Goal: Transaction & Acquisition: Download file/media

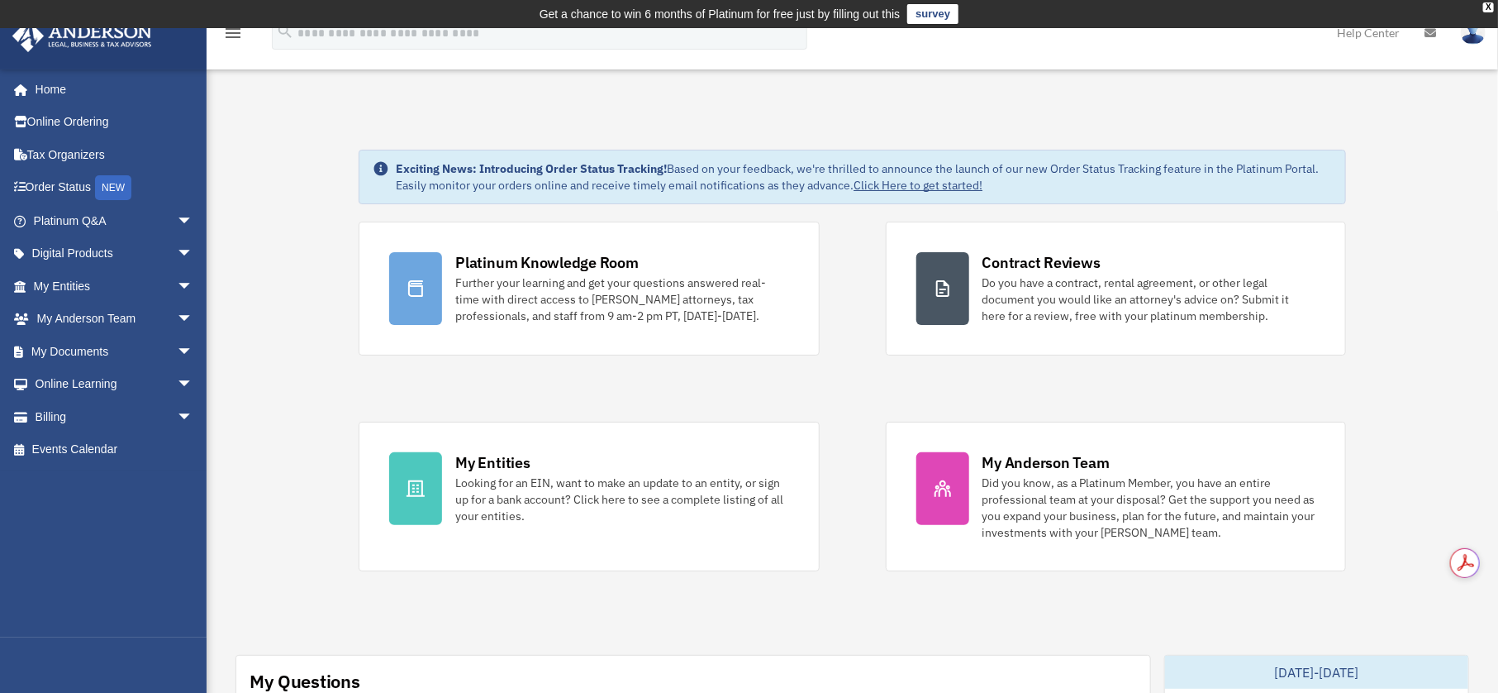
click at [83, 350] on link "My Documents arrow_drop_down" at bounding box center [115, 351] width 207 height 33
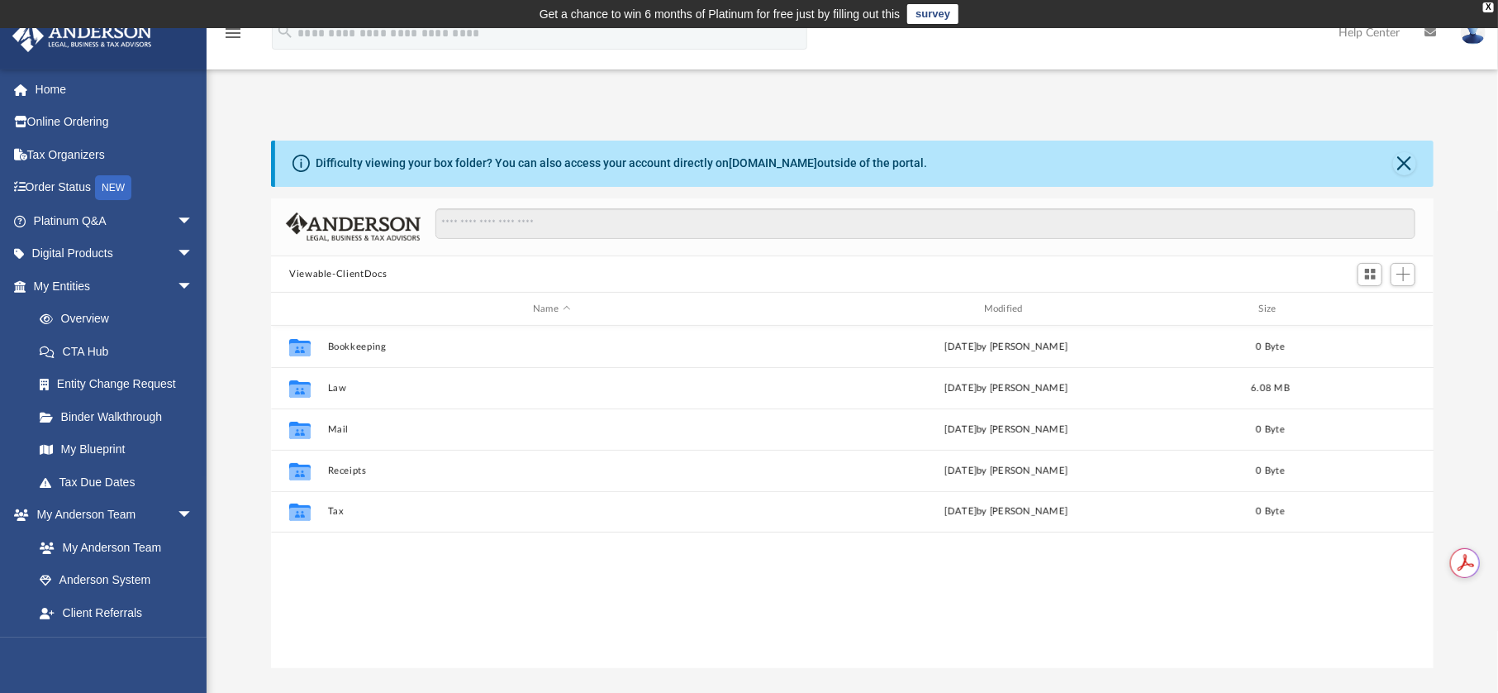
scroll to position [364, 1151]
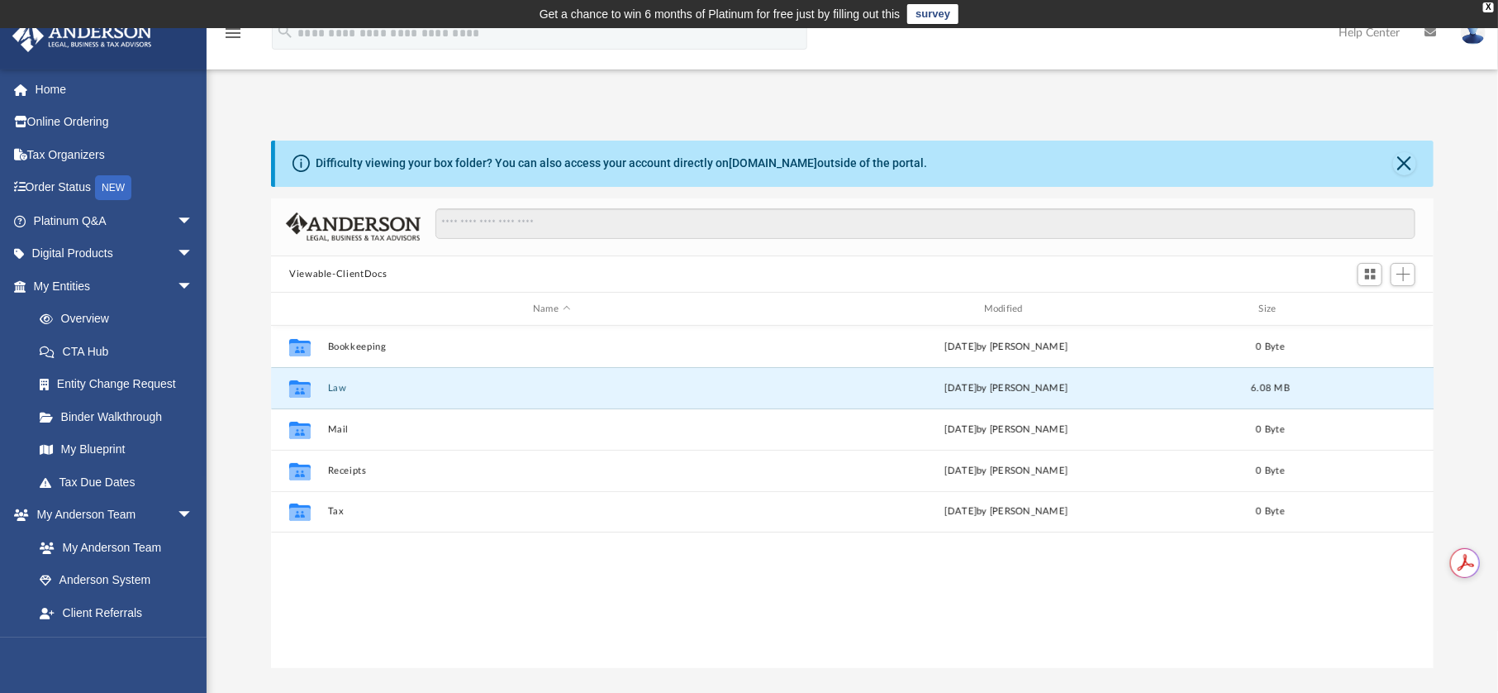
click at [336, 388] on button "Law" at bounding box center [552, 388] width 448 height 11
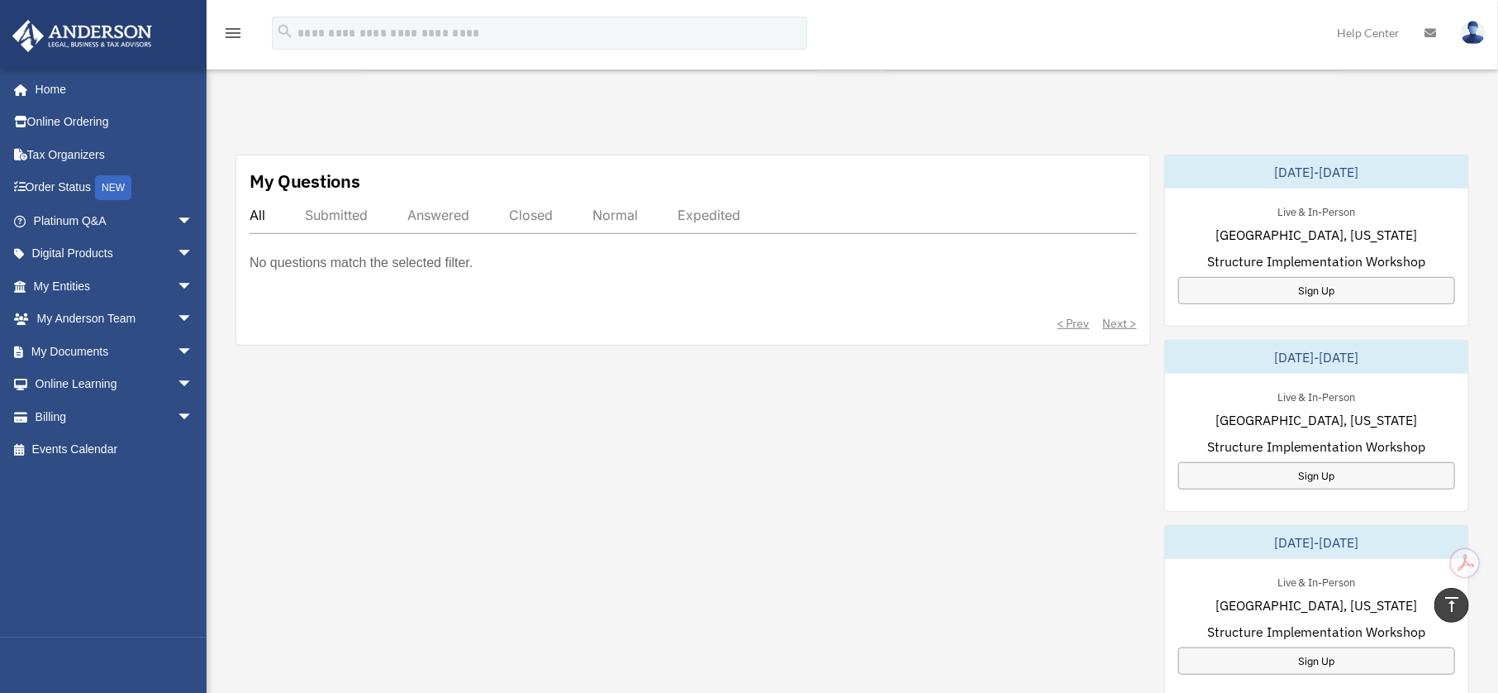
scroll to position [250, 0]
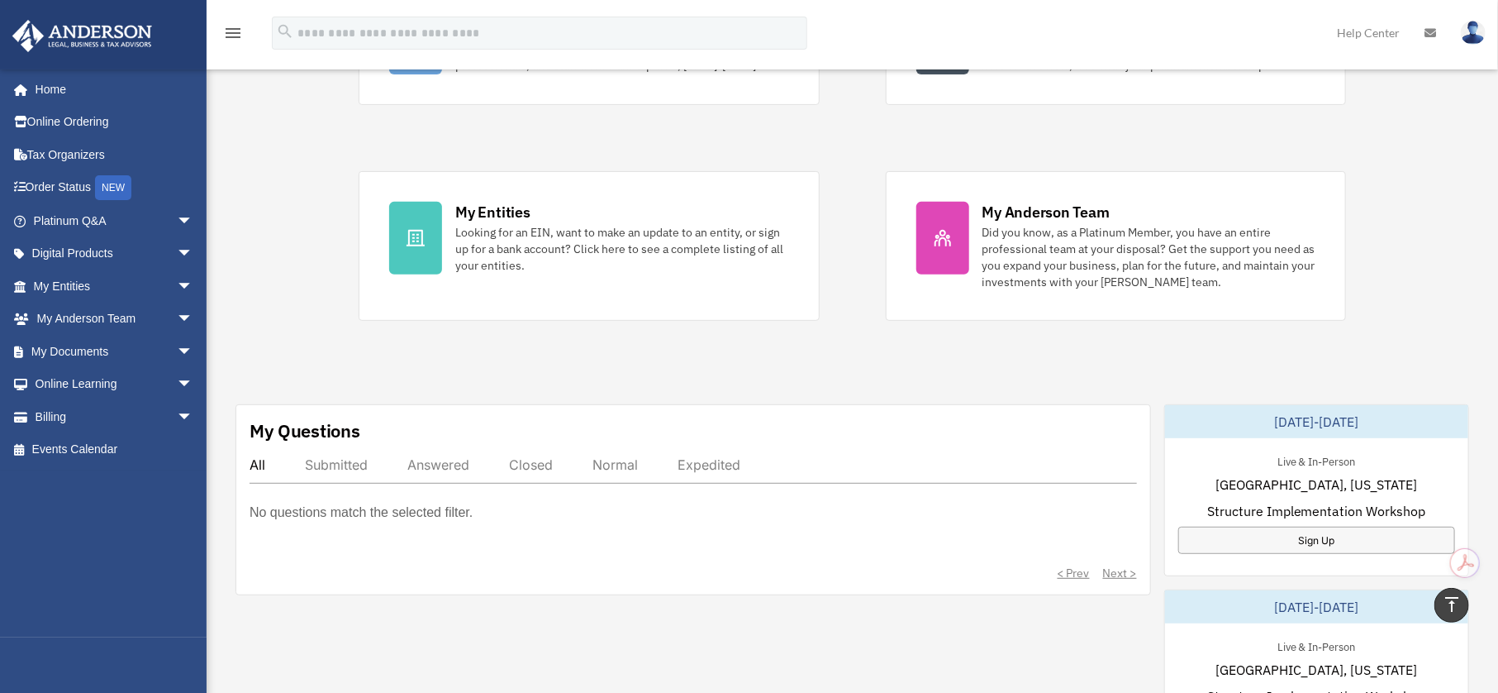
click at [444, 238] on link "My Entities Looking for an EIN, want to make an update to an entity, or sign up…" at bounding box center [589, 246] width 460 height 150
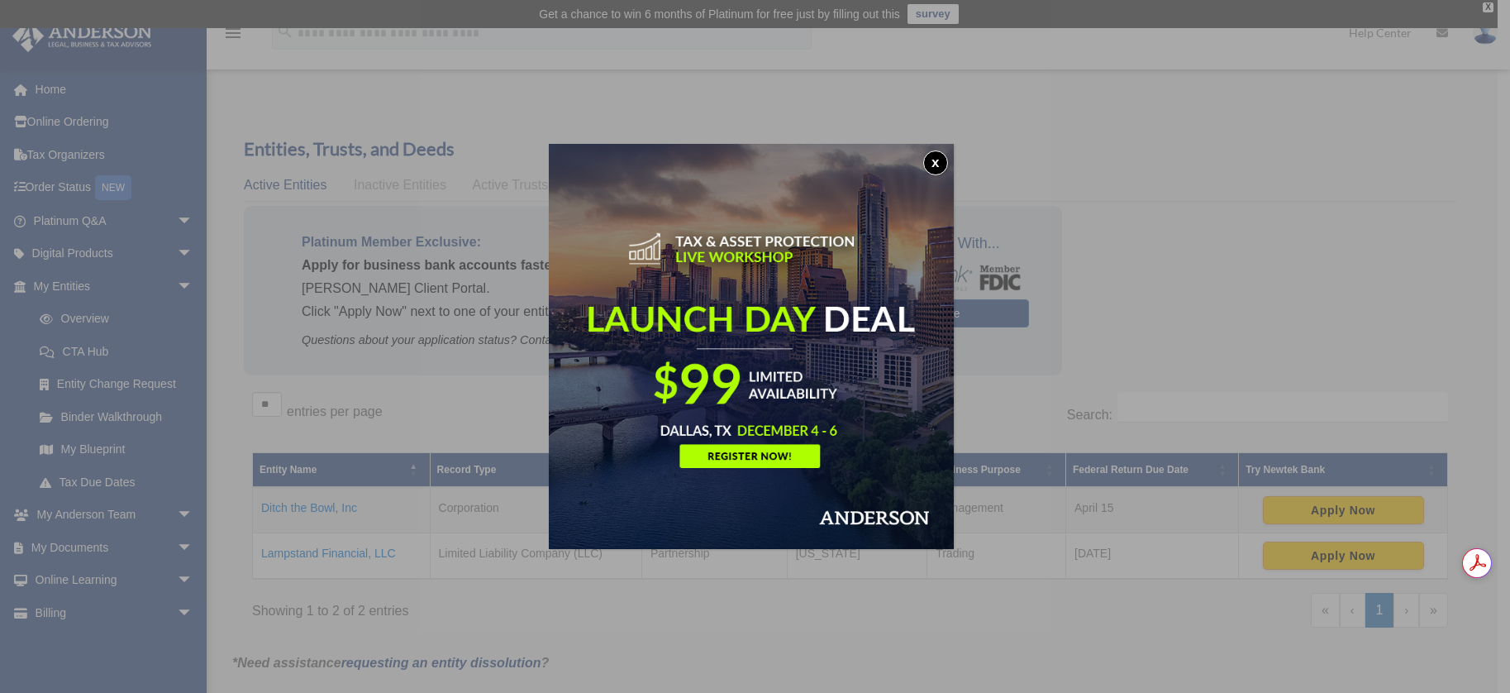
click at [945, 161] on button "x" at bounding box center [935, 162] width 25 height 25
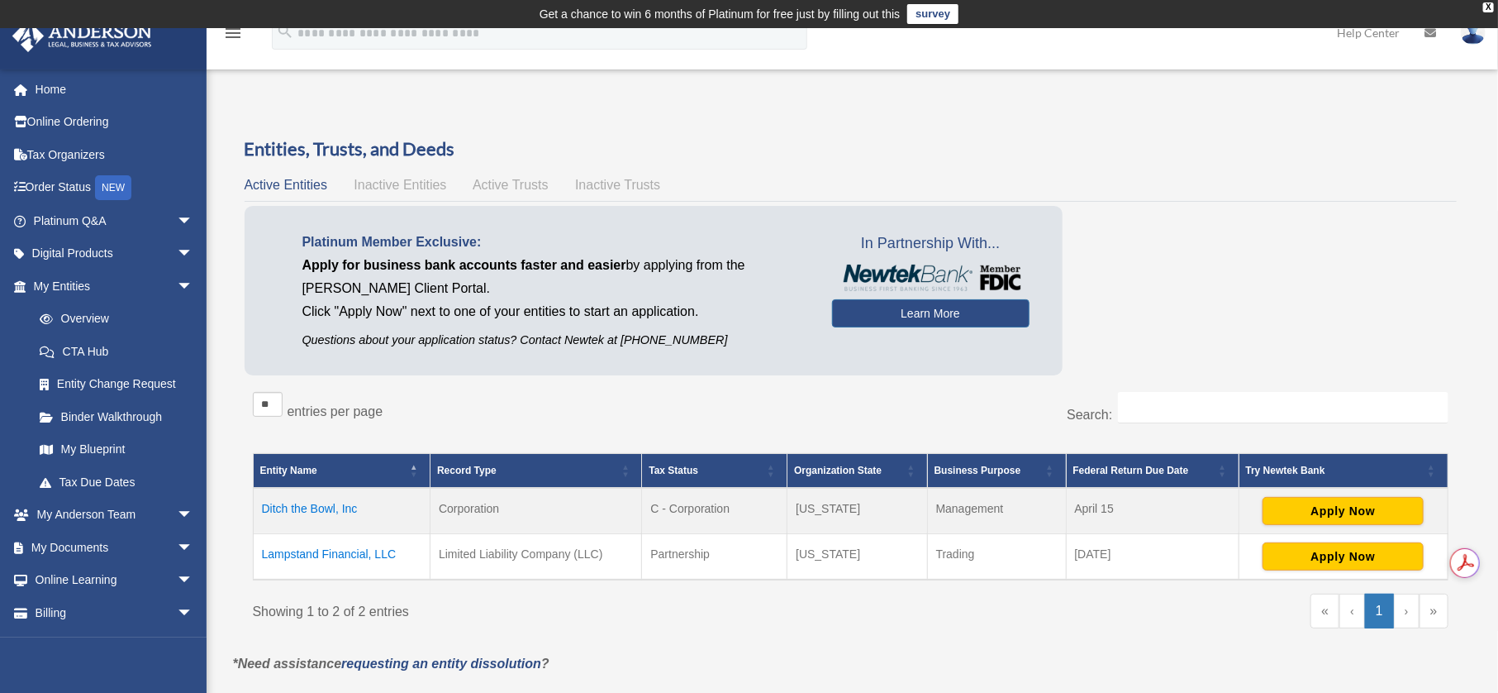
click at [346, 551] on td "Lampstand Financial, LLC" at bounding box center [342, 556] width 178 height 46
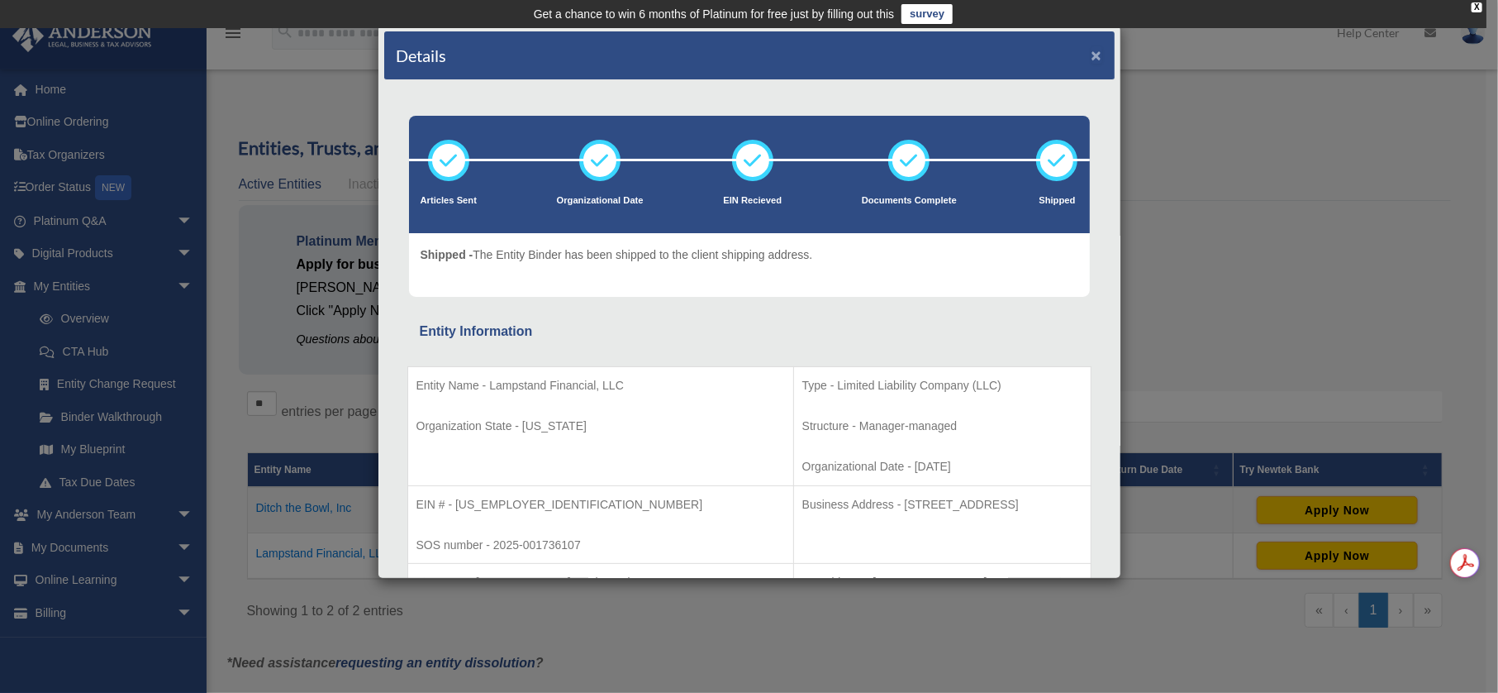
click at [1092, 50] on button "×" at bounding box center [1097, 54] width 11 height 17
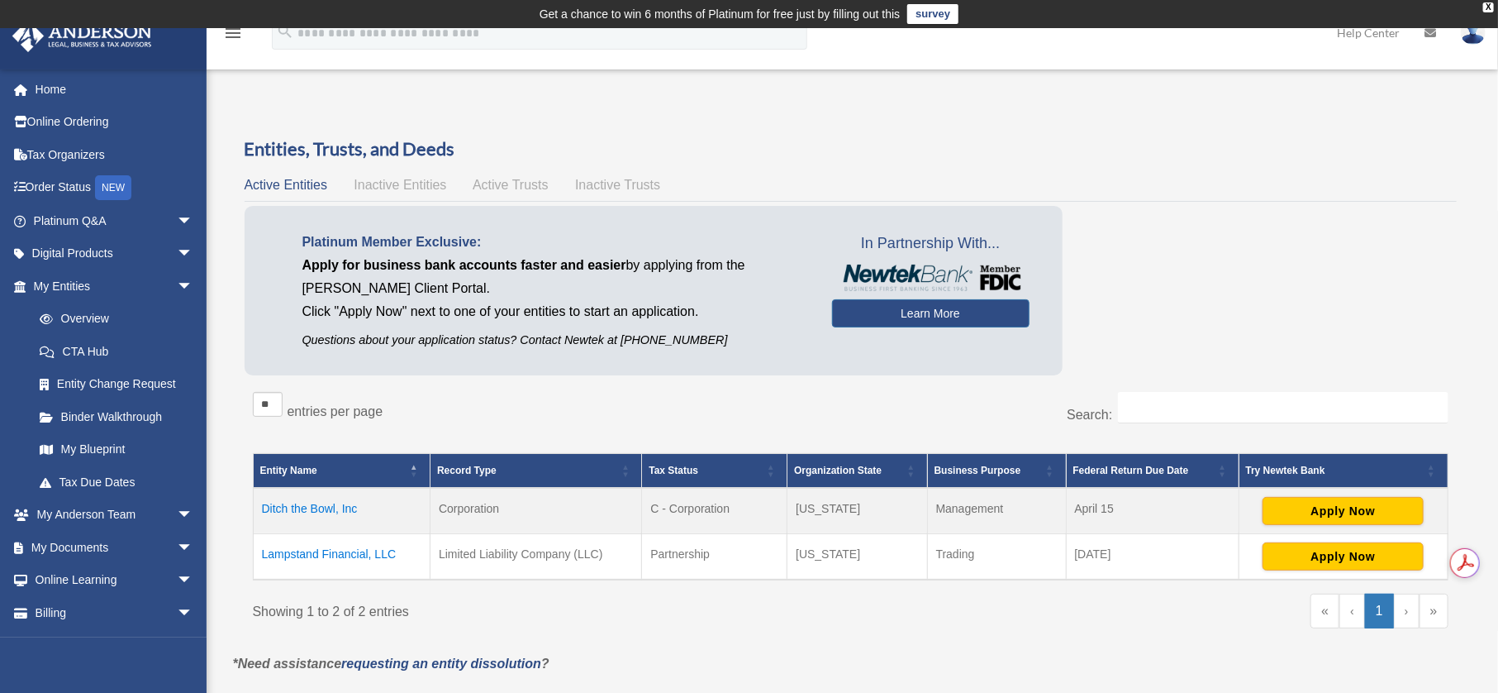
click at [177, 514] on span "arrow_drop_down" at bounding box center [193, 515] width 33 height 34
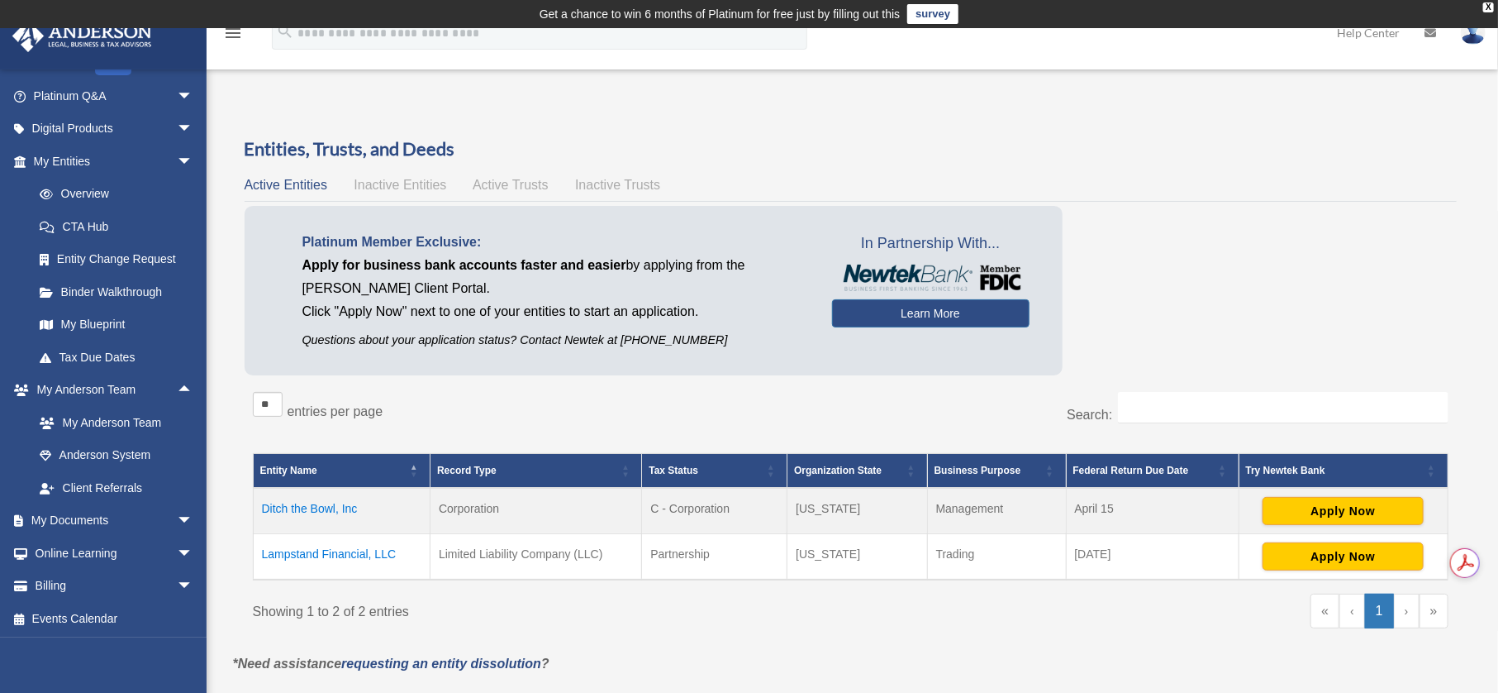
click at [177, 517] on span "arrow_drop_down" at bounding box center [193, 521] width 33 height 34
click at [66, 555] on link "Box" at bounding box center [120, 552] width 195 height 33
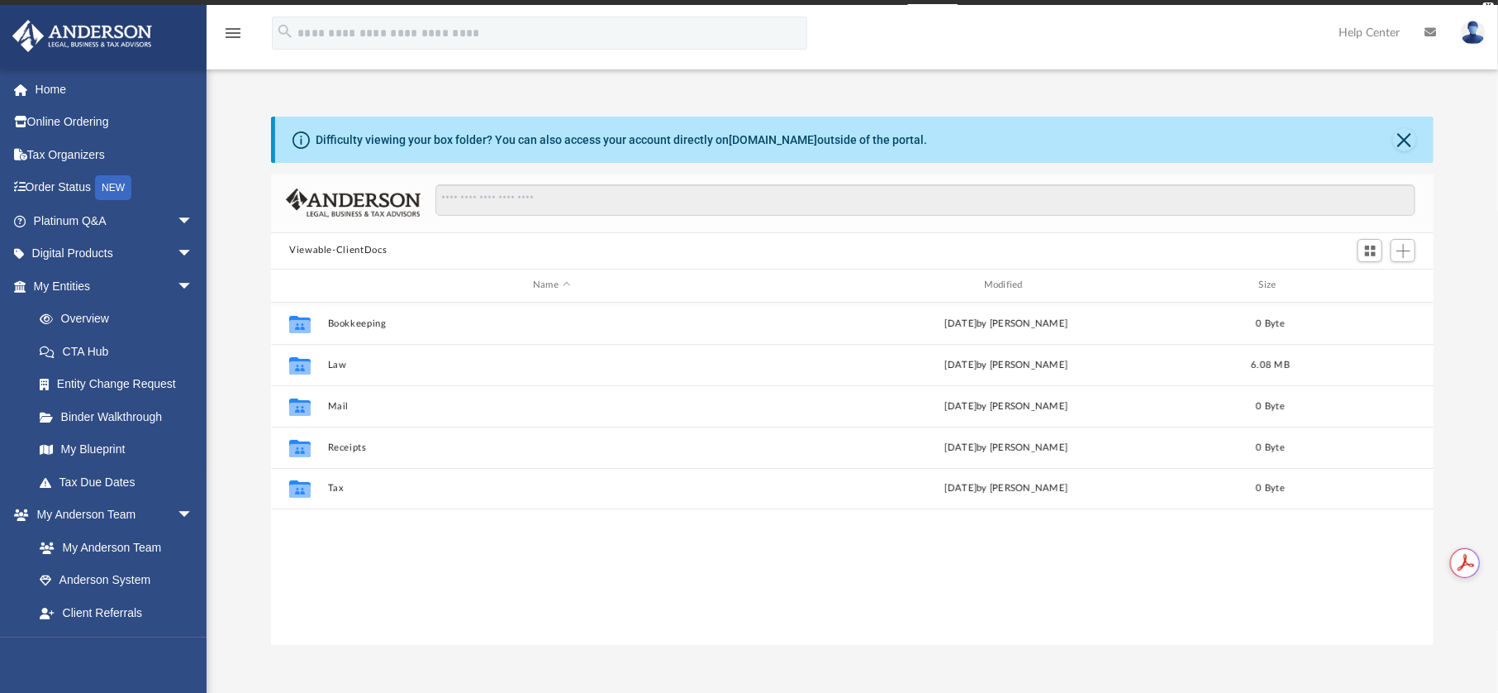
scroll to position [364, 1151]
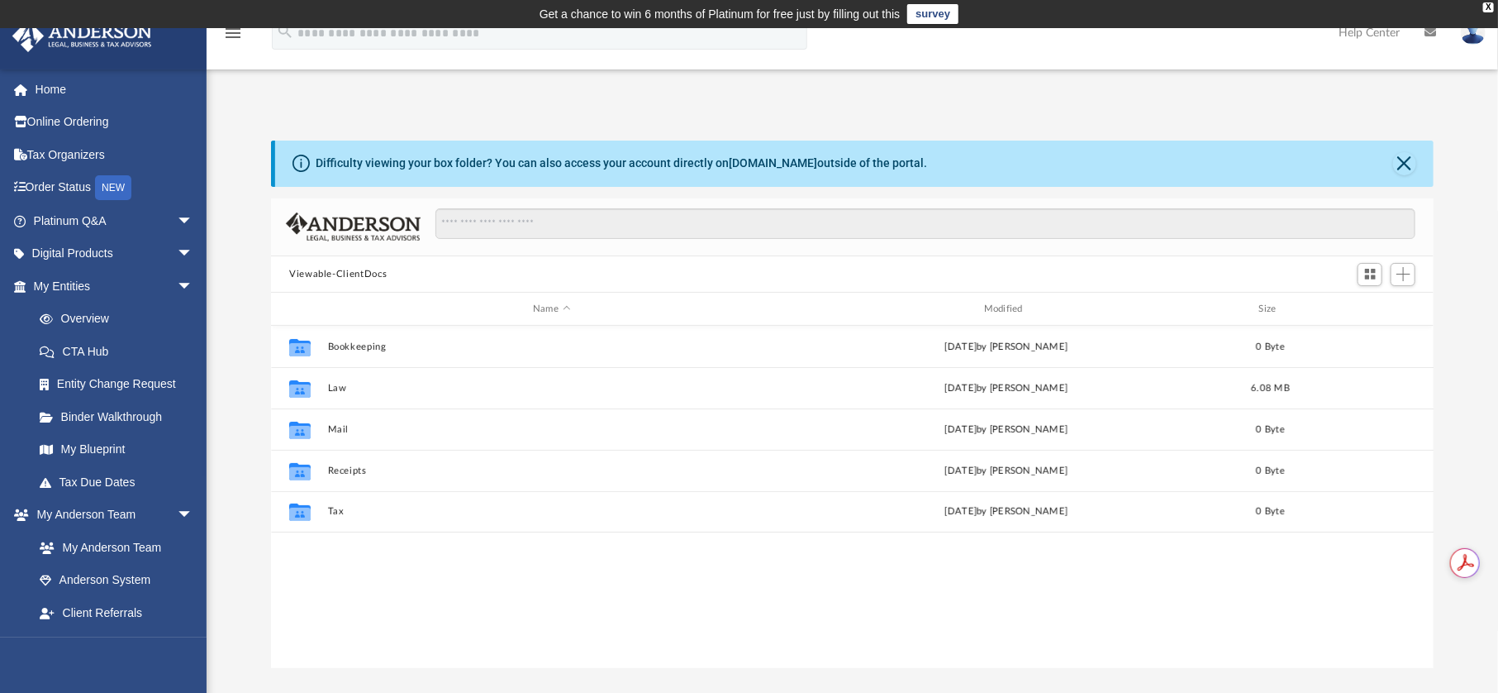
click at [955, 258] on div "Viewable-ClientDocs" at bounding box center [852, 274] width 1163 height 36
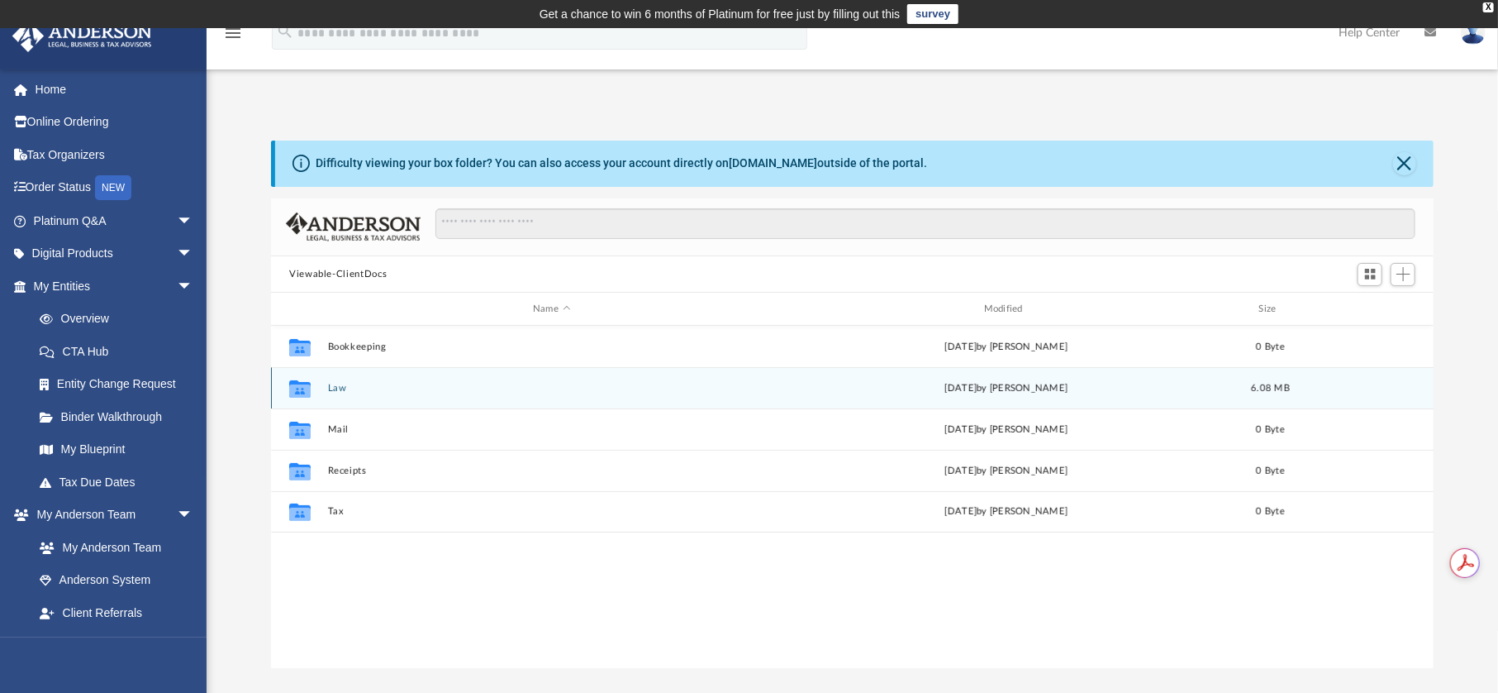
click at [327, 381] on div "Collaborated Folder Law [DATE] by [PERSON_NAME] 6.08 MB" at bounding box center [852, 387] width 1163 height 41
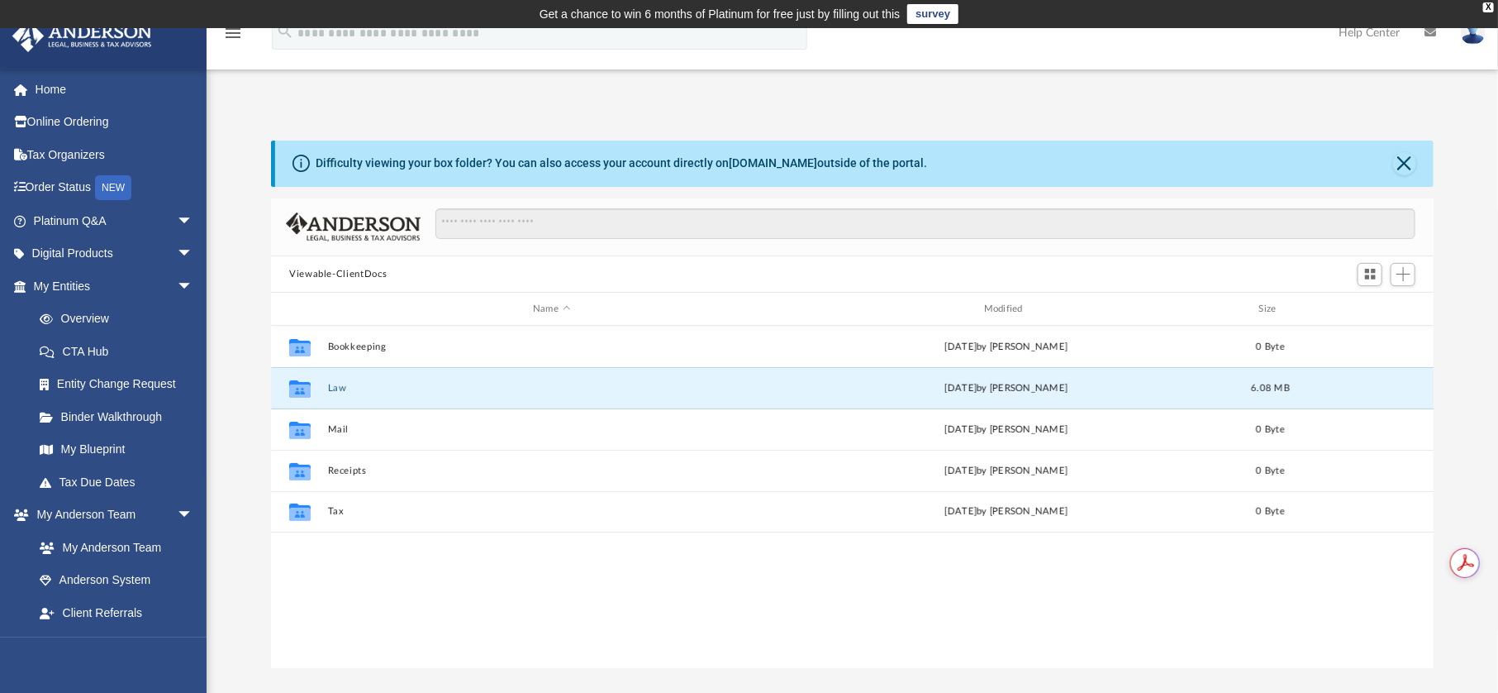
click at [331, 384] on button "Law" at bounding box center [552, 388] width 448 height 11
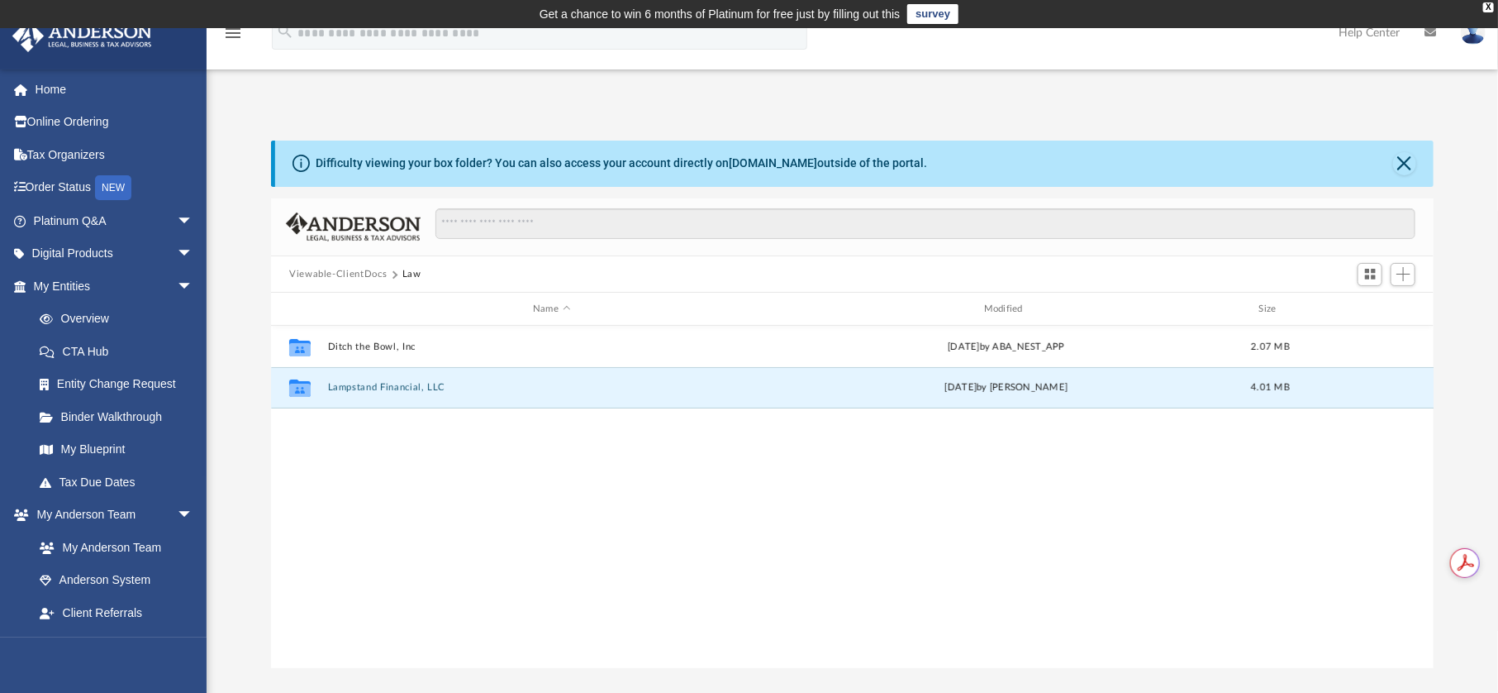
click at [368, 384] on button "Lampstand Financial, LLC" at bounding box center [552, 387] width 448 height 11
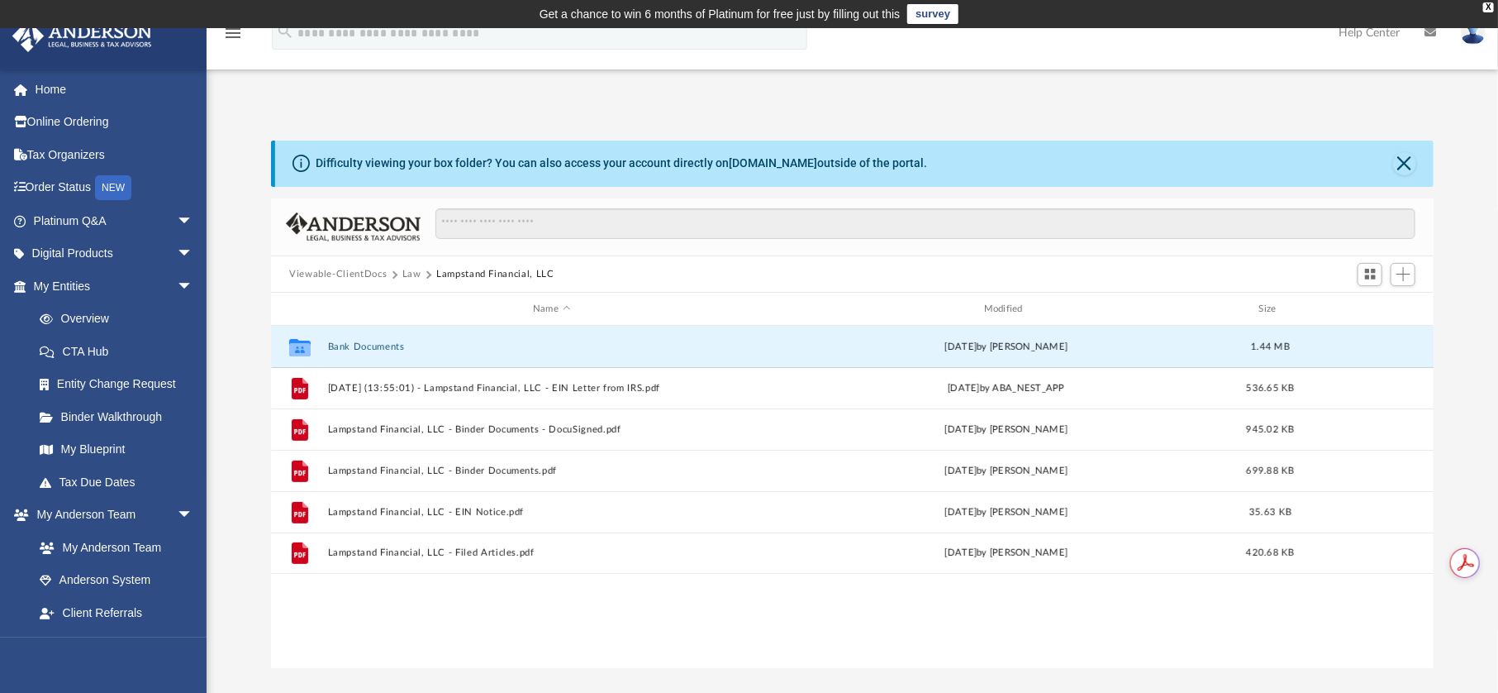
click at [346, 341] on button "Bank Documents" at bounding box center [552, 346] width 448 height 11
click at [346, 343] on button "Bank Documents" at bounding box center [552, 346] width 448 height 11
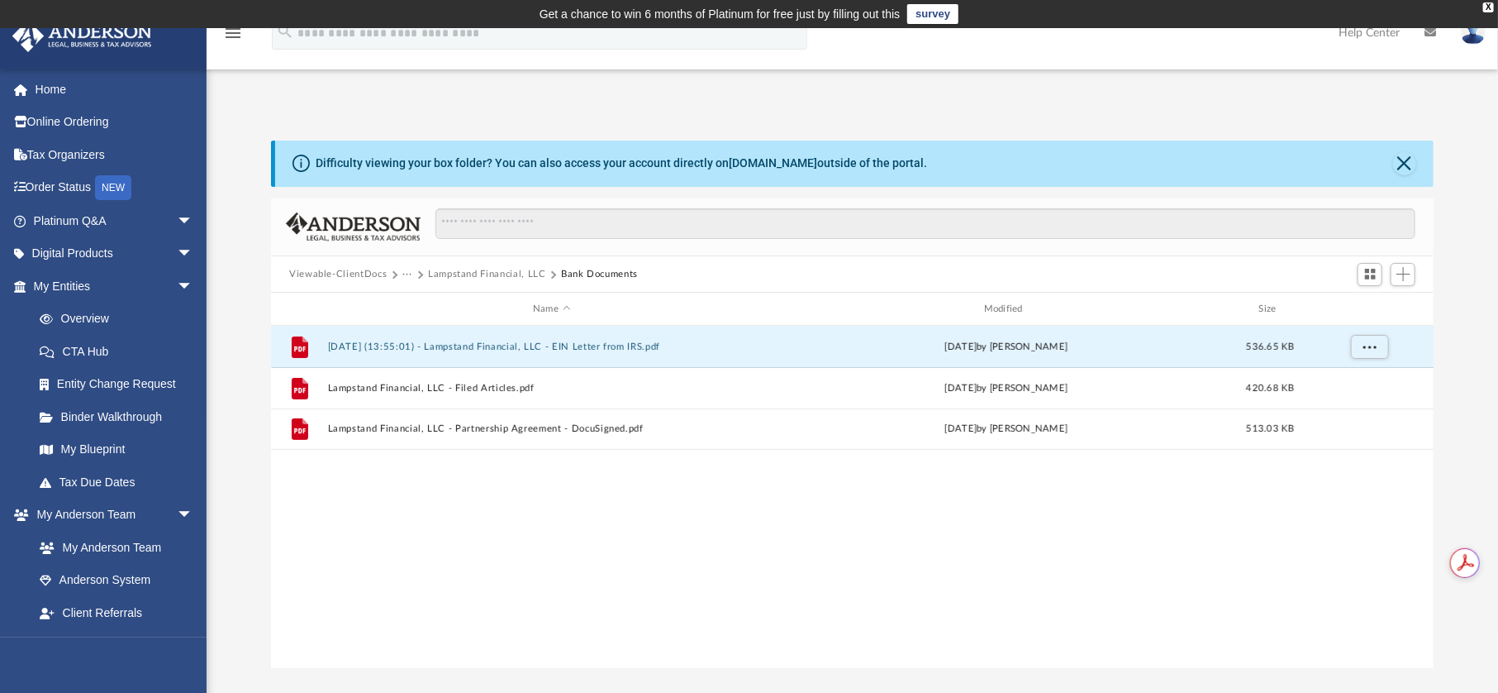
click at [485, 349] on button "[DATE] (13:55:01) - Lampstand Financial, LLC - EIN Letter from IRS.pdf" at bounding box center [552, 346] width 448 height 11
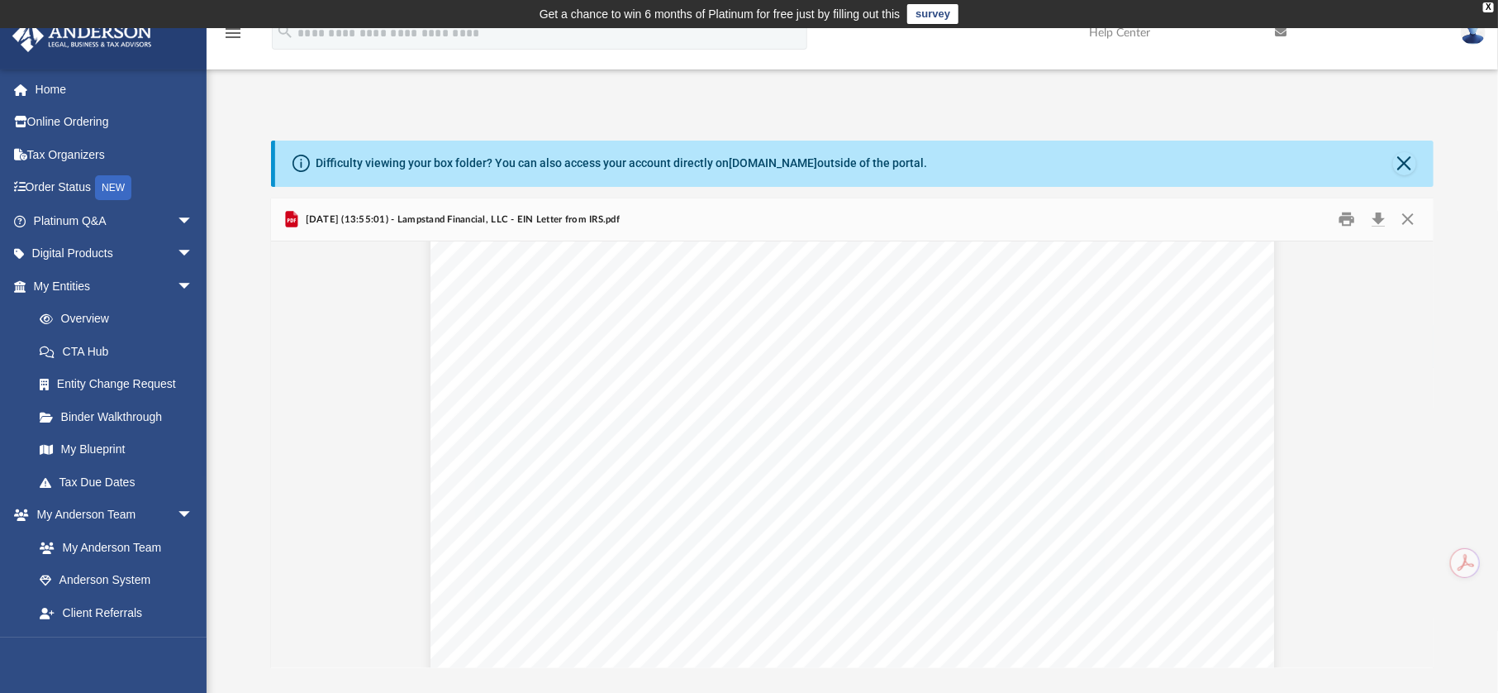
scroll to position [0, 0]
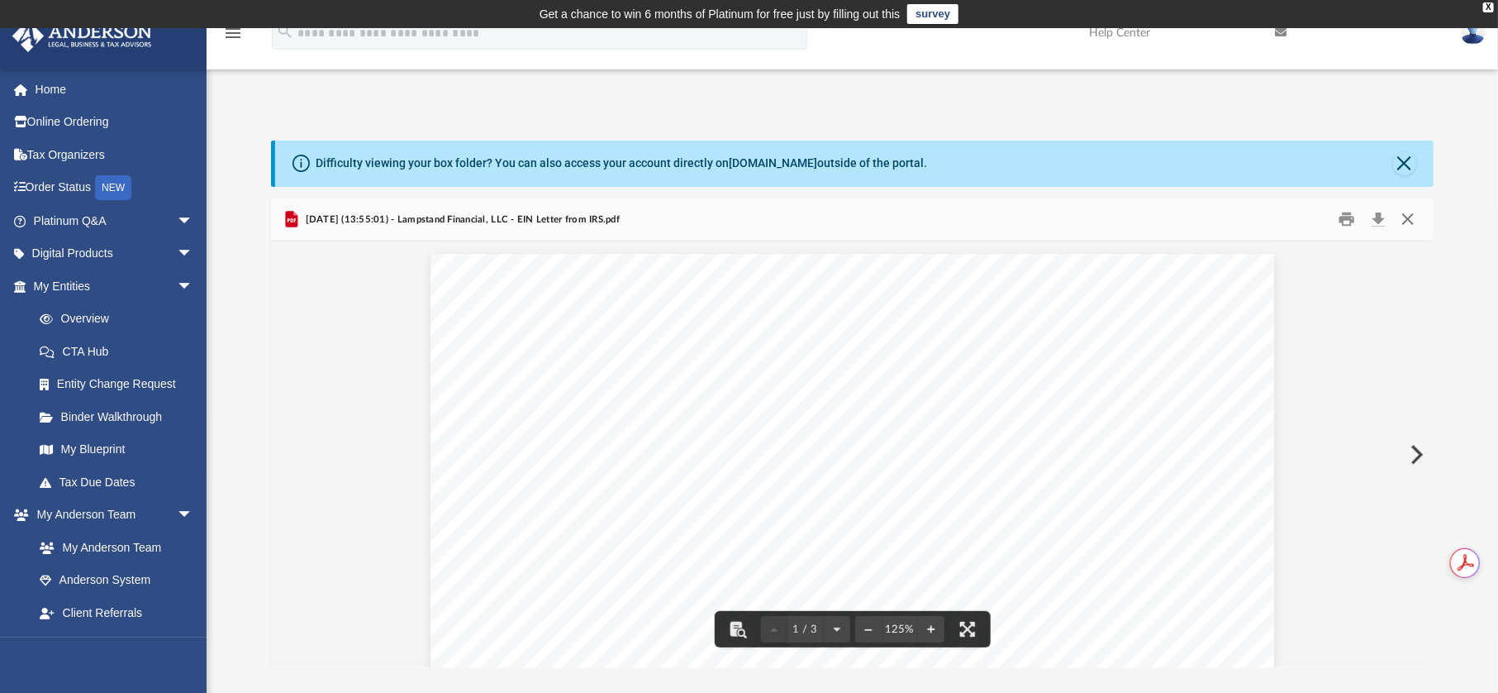
click at [1404, 214] on button "Close" at bounding box center [1408, 220] width 30 height 26
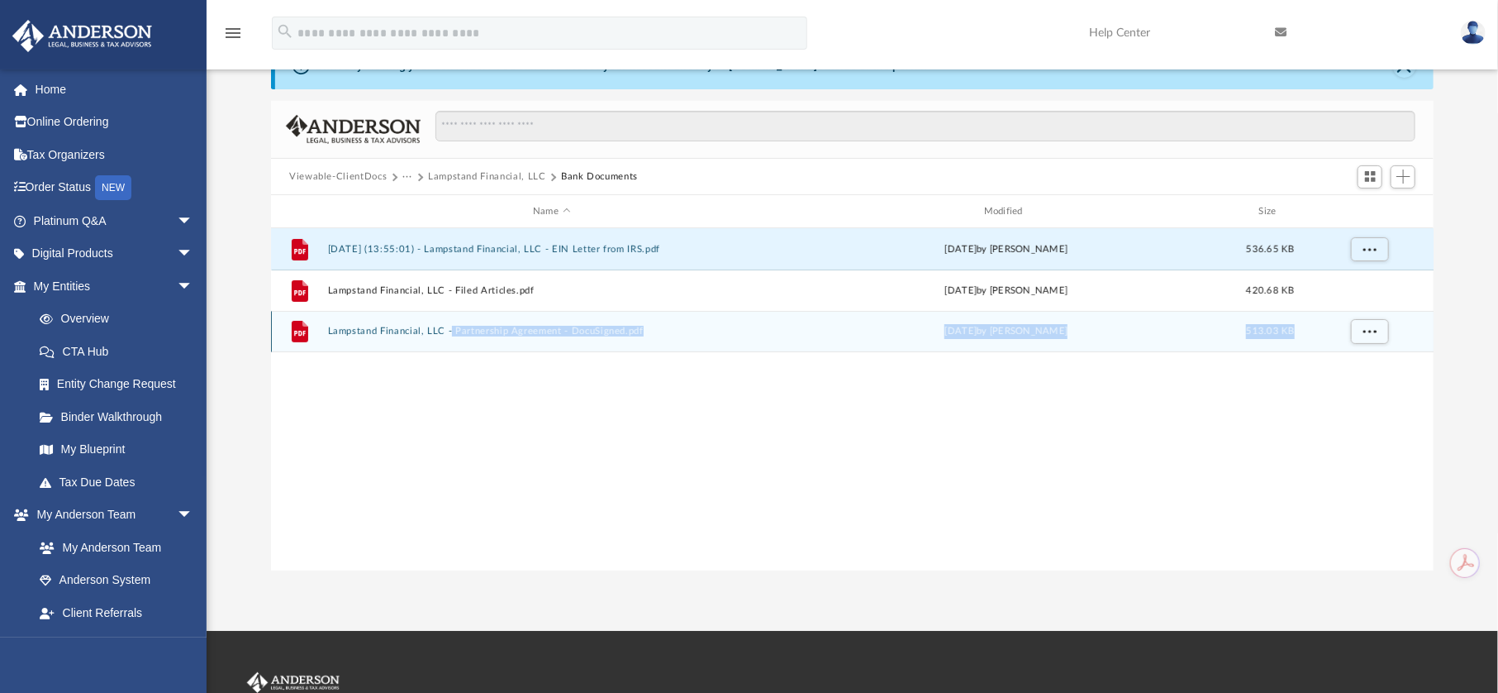
scroll to position [330, 0]
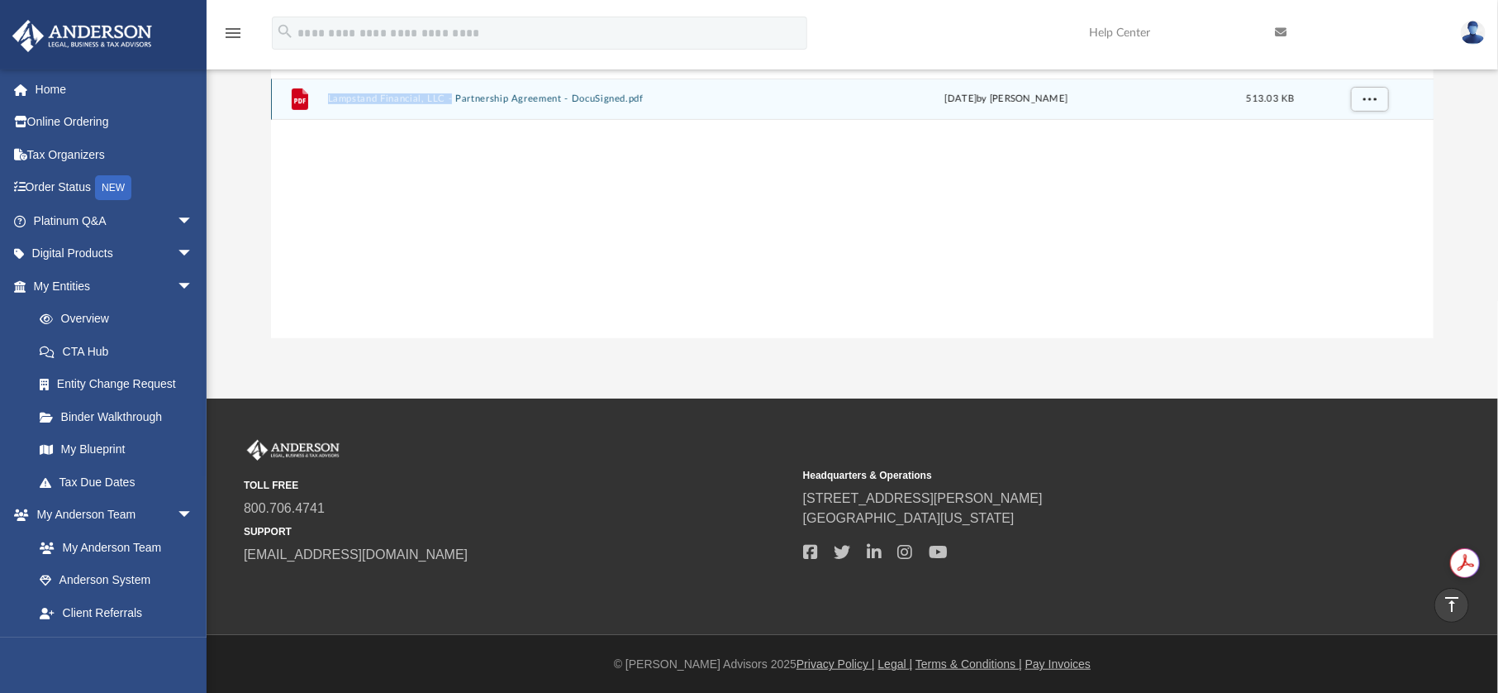
drag, startPoint x: 451, startPoint y: 437, endPoint x: 1233, endPoint y: 389, distance: 783.3
click at [1250, 393] on div "App [EMAIL_ADDRESS][DOMAIN_NAME] Sign Out [EMAIL_ADDRESS][DOMAIN_NAME] Home Onl…" at bounding box center [749, 48] width 1498 height 700
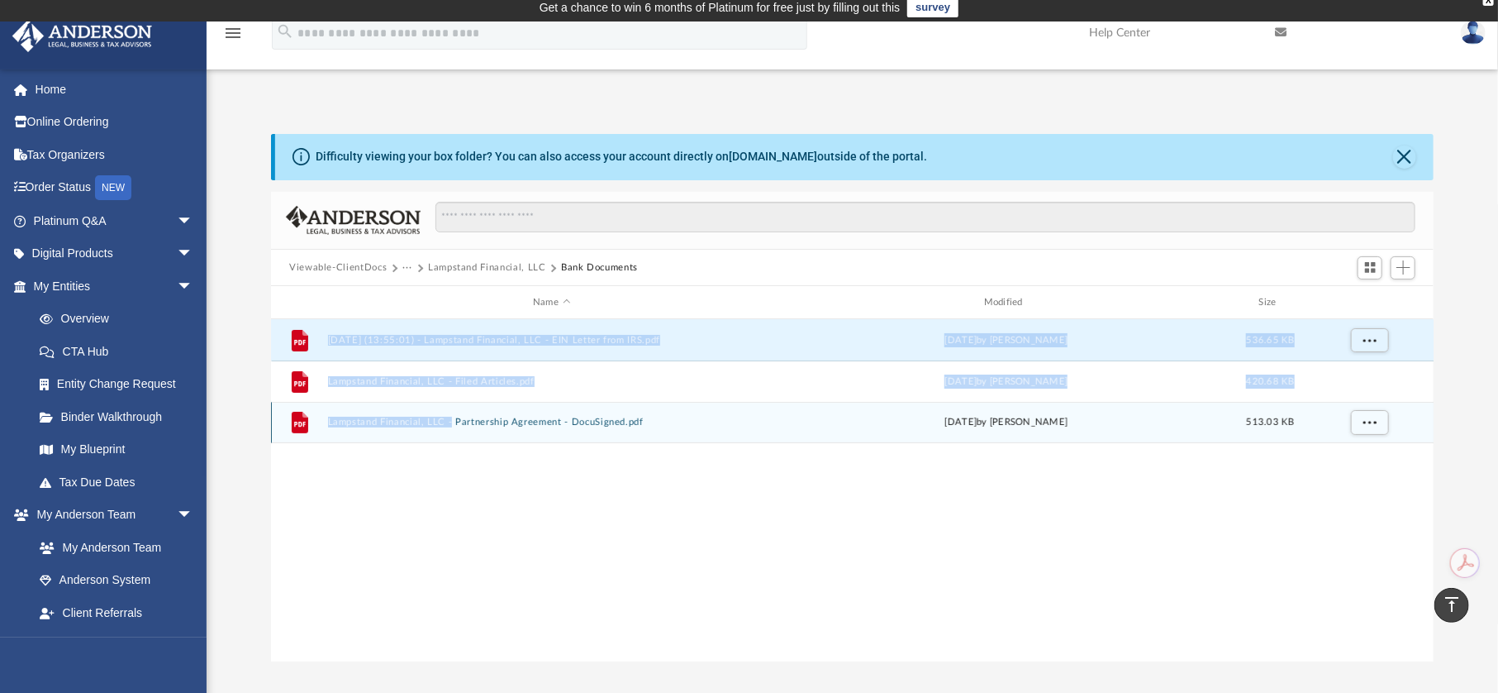
scroll to position [0, 0]
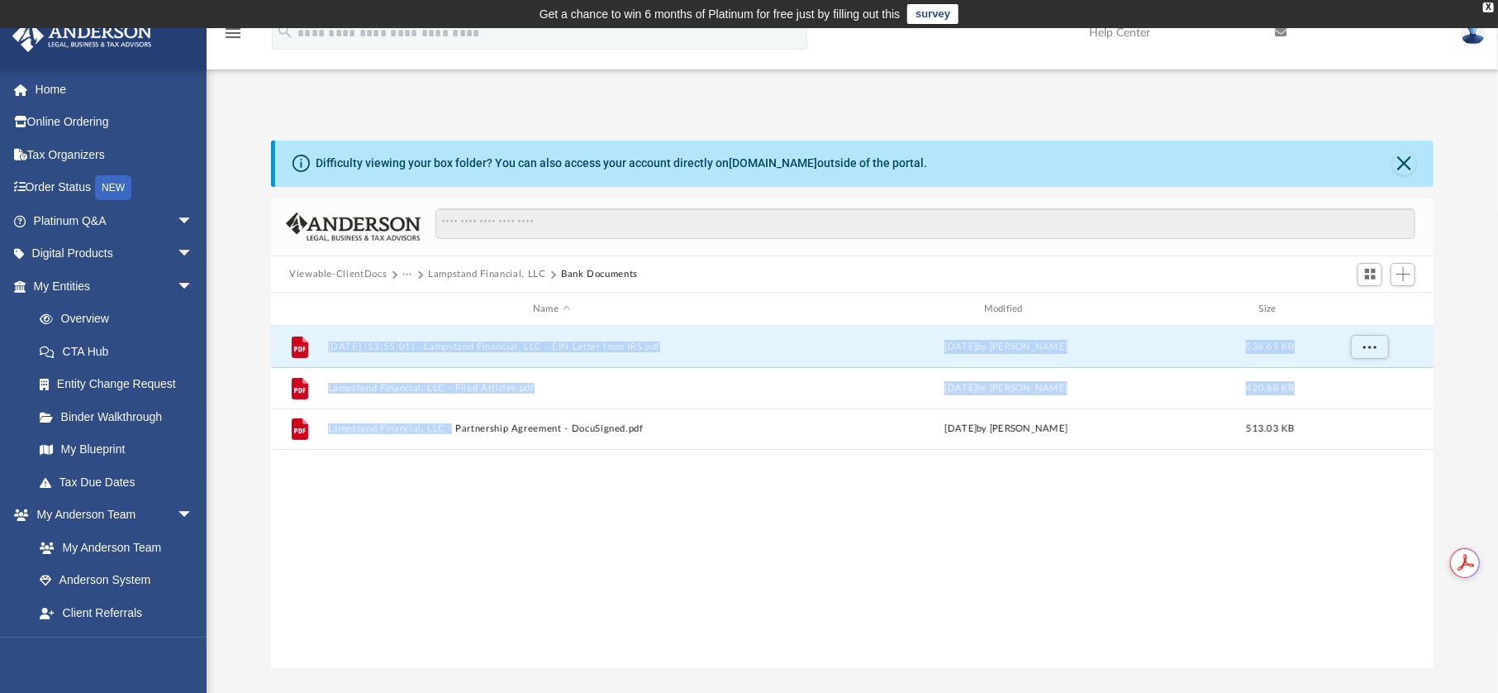
click at [1361, 434] on button "More options" at bounding box center [1370, 429] width 38 height 25
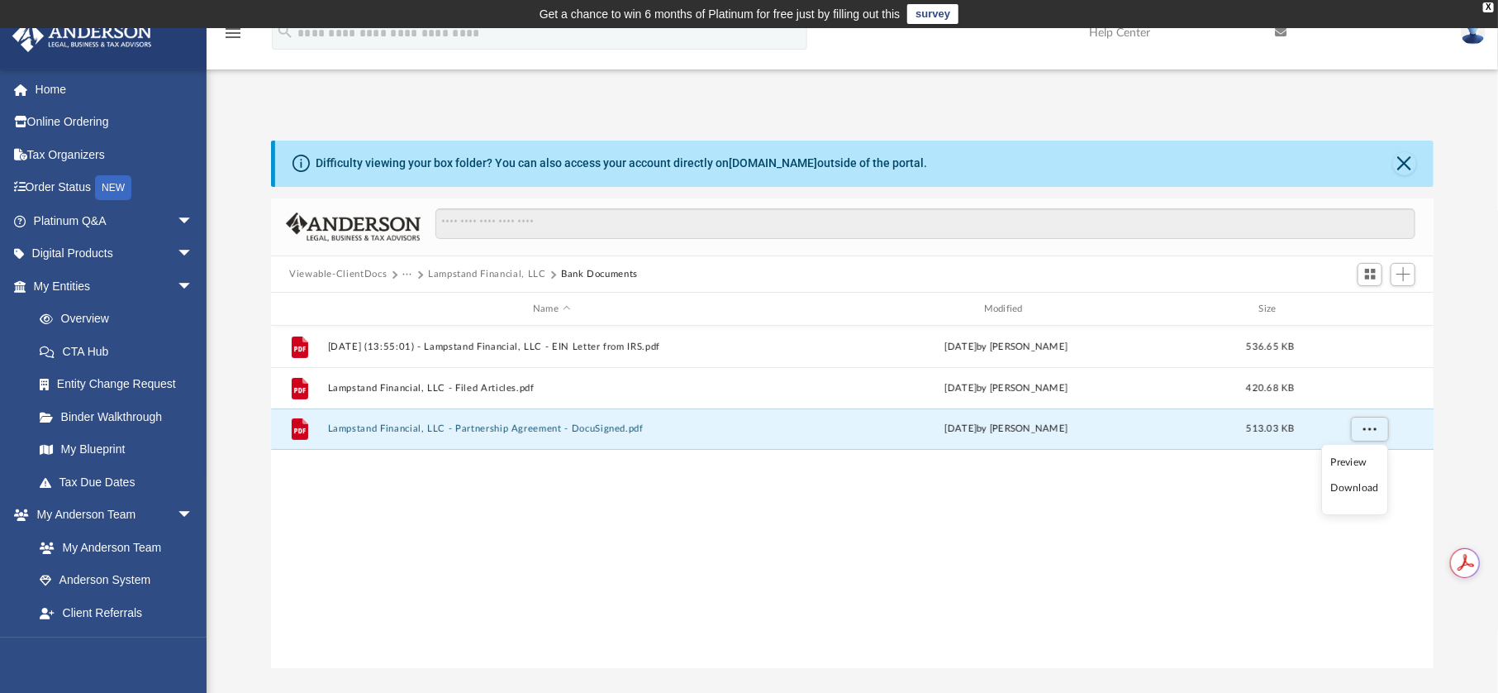
click at [1352, 489] on li "Download" at bounding box center [1355, 487] width 48 height 17
